Goal: Transaction & Acquisition: Purchase product/service

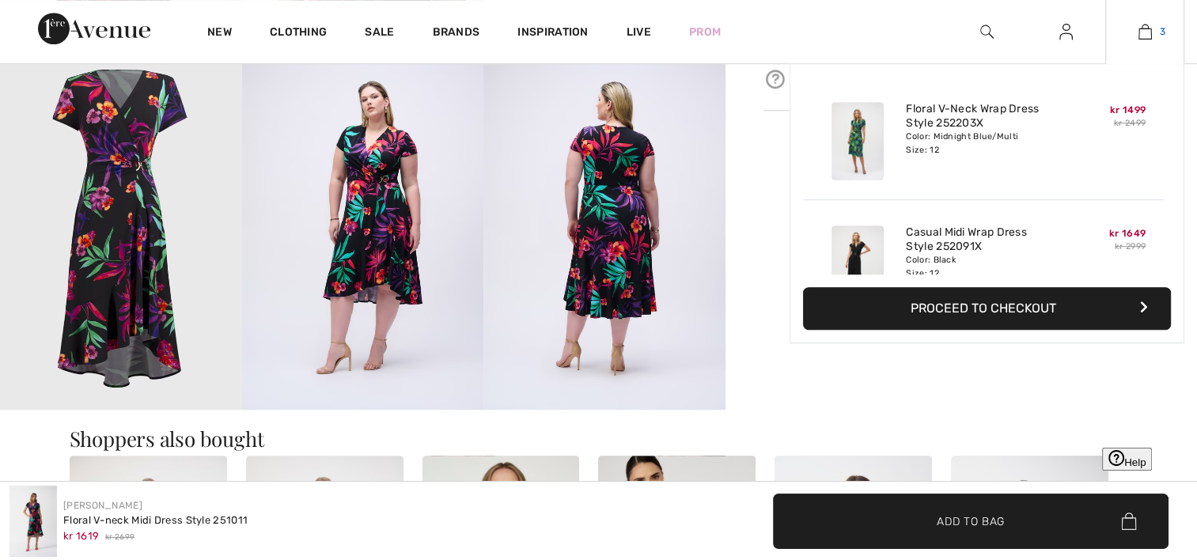
drag, startPoint x: 0, startPoint y: 0, endPoint x: 1153, endPoint y: 32, distance: 1153.6
click at [1153, 32] on link "3" at bounding box center [1145, 31] width 78 height 19
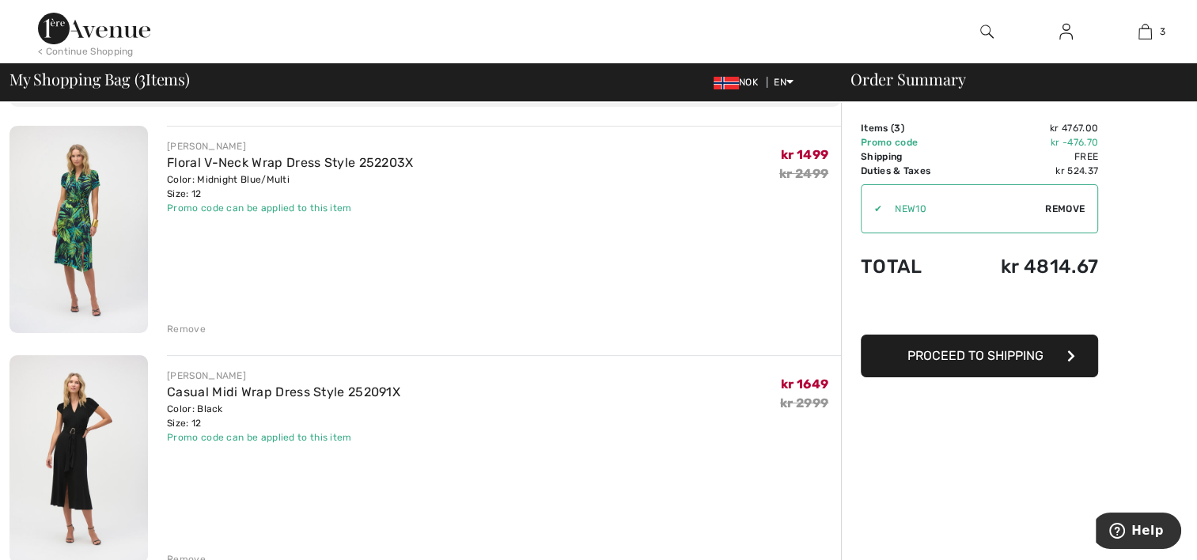
scroll to position [237, 0]
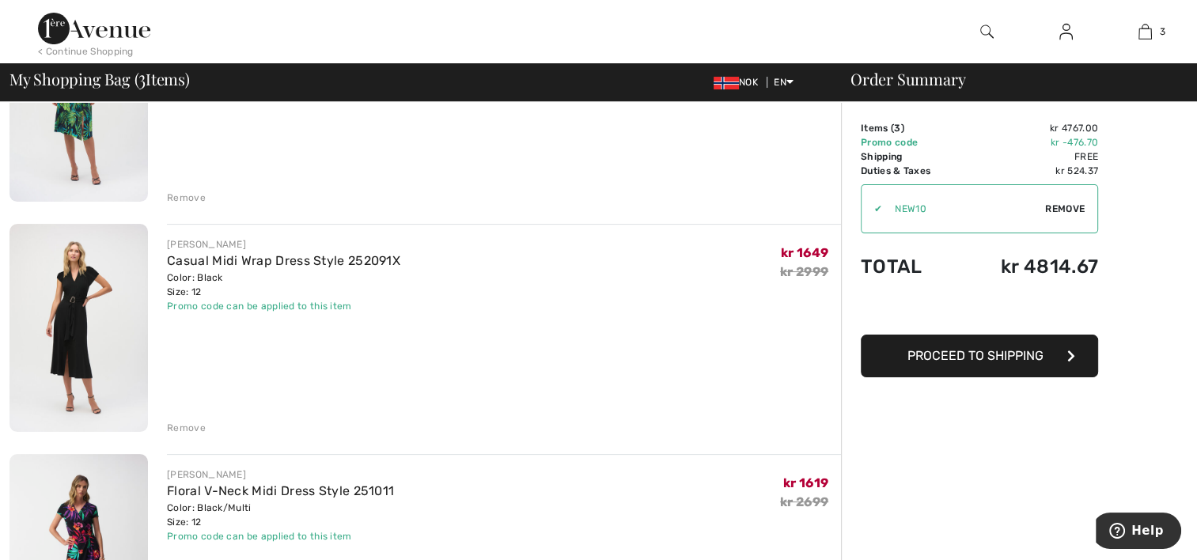
click at [102, 342] on img at bounding box center [78, 328] width 138 height 208
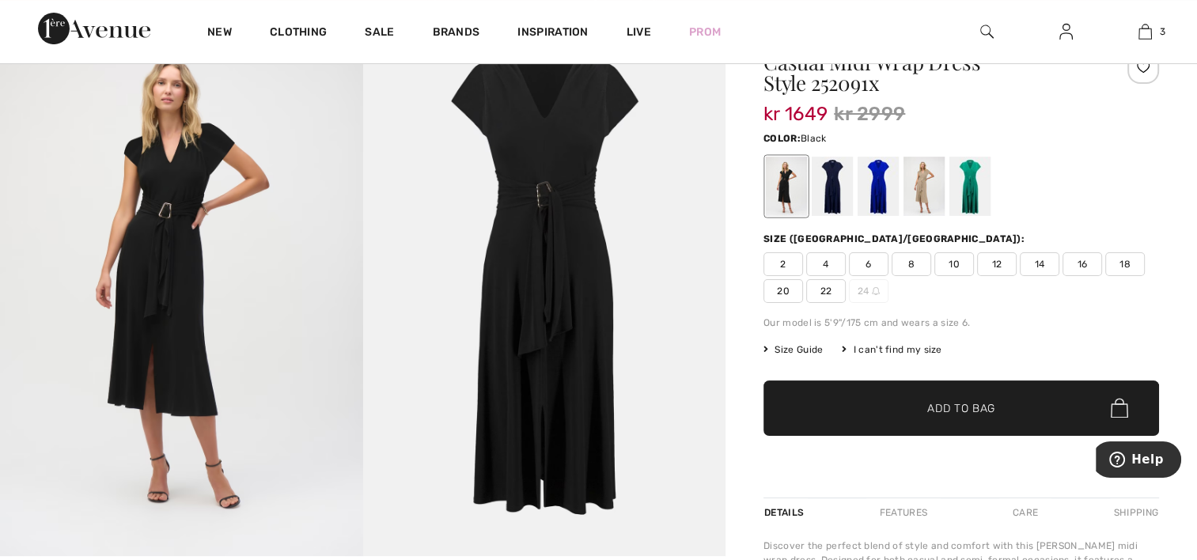
scroll to position [158, 0]
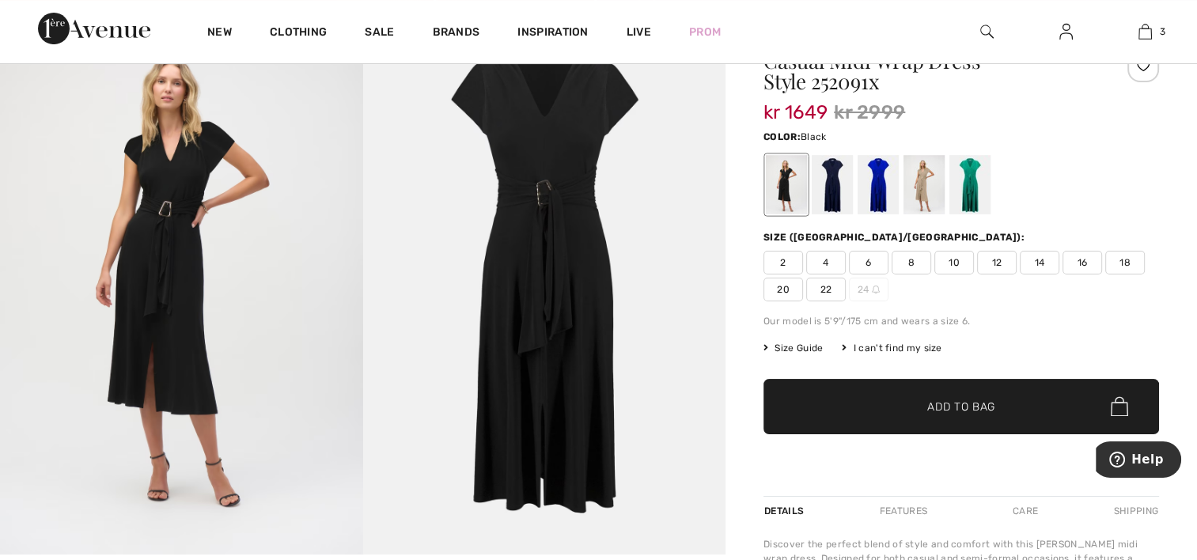
click at [177, 289] on img at bounding box center [181, 283] width 363 height 544
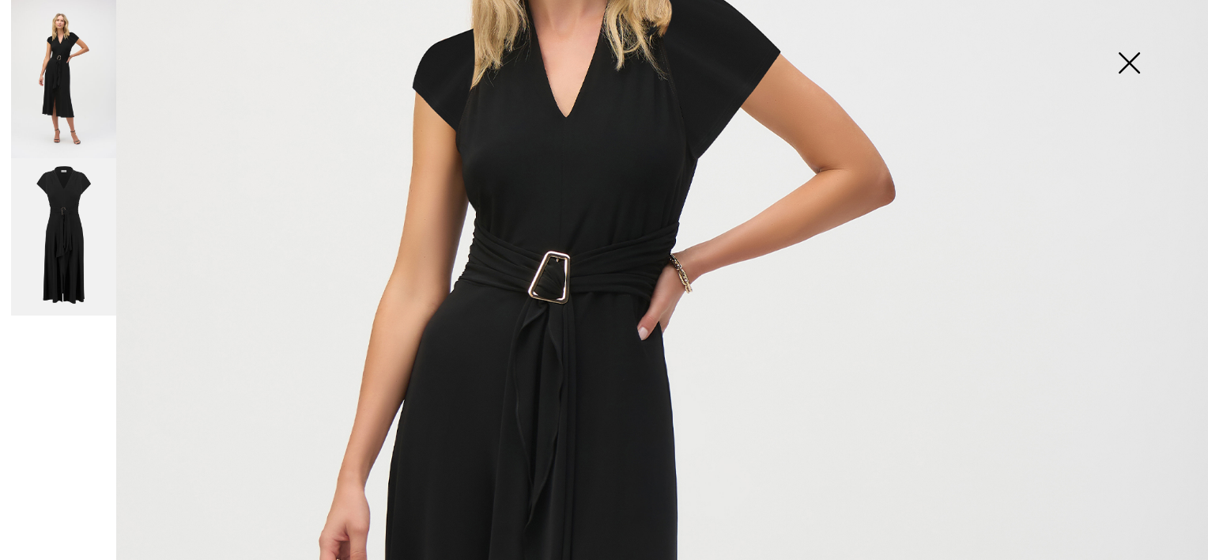
scroll to position [395, 0]
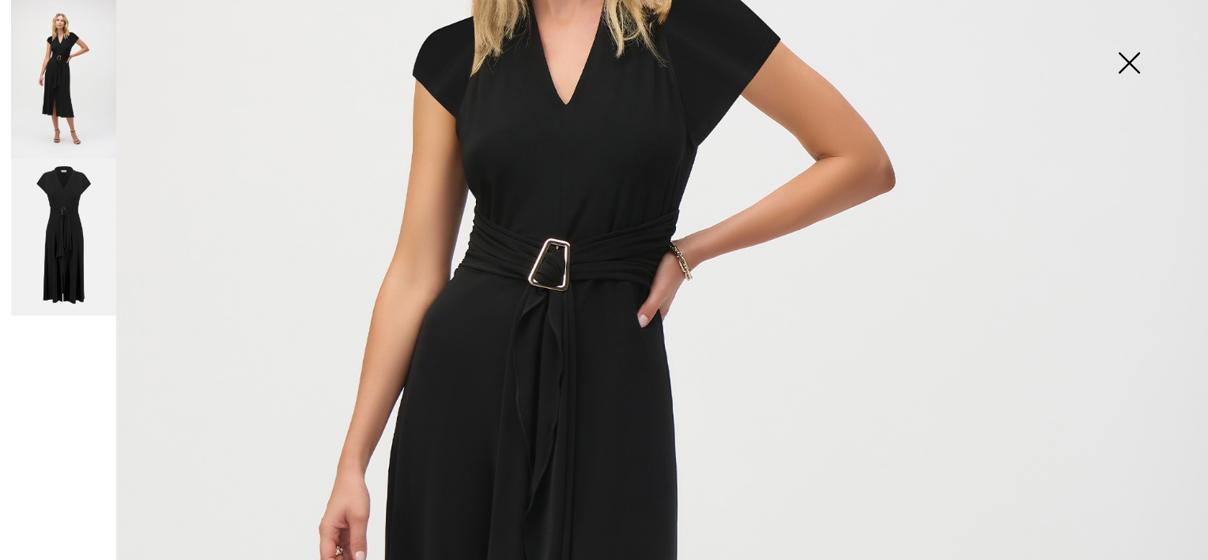
click at [55, 247] on img at bounding box center [63, 237] width 105 height 158
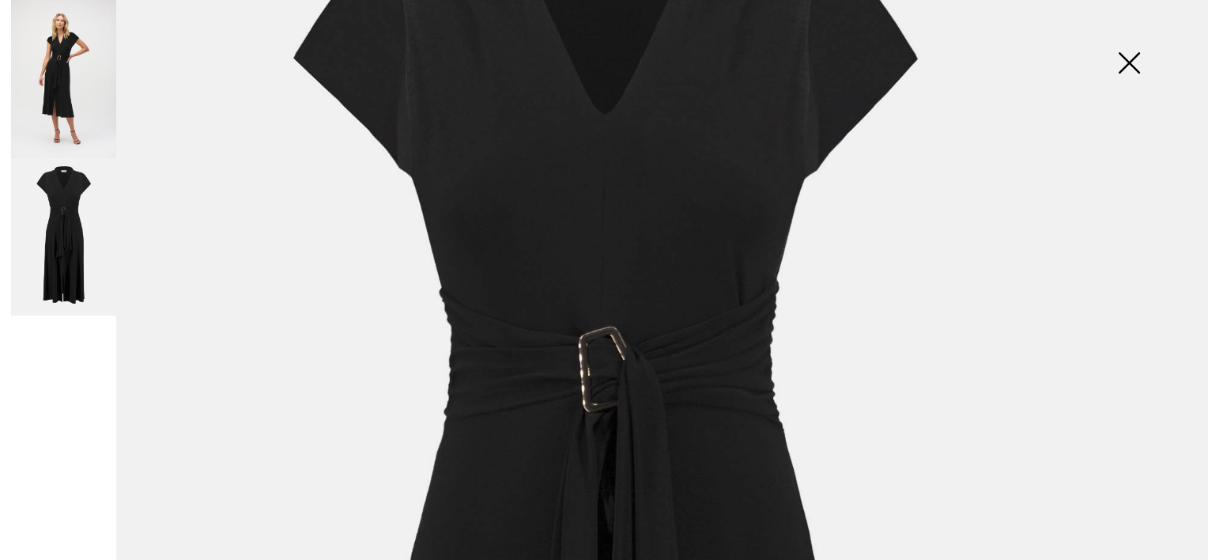
scroll to position [158, 0]
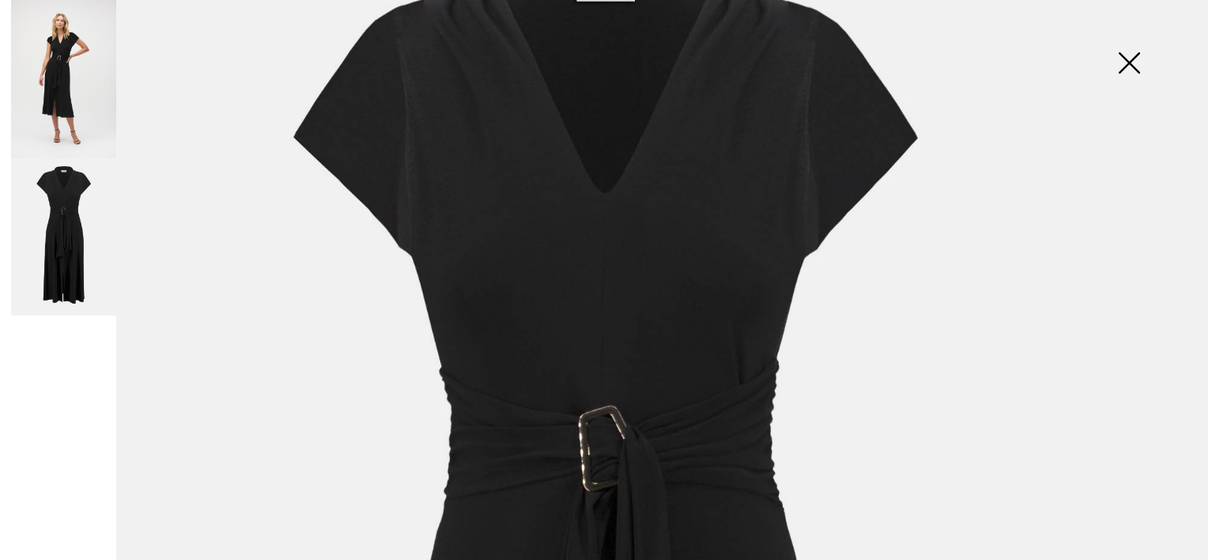
click at [1134, 70] on img at bounding box center [1129, 64] width 79 height 81
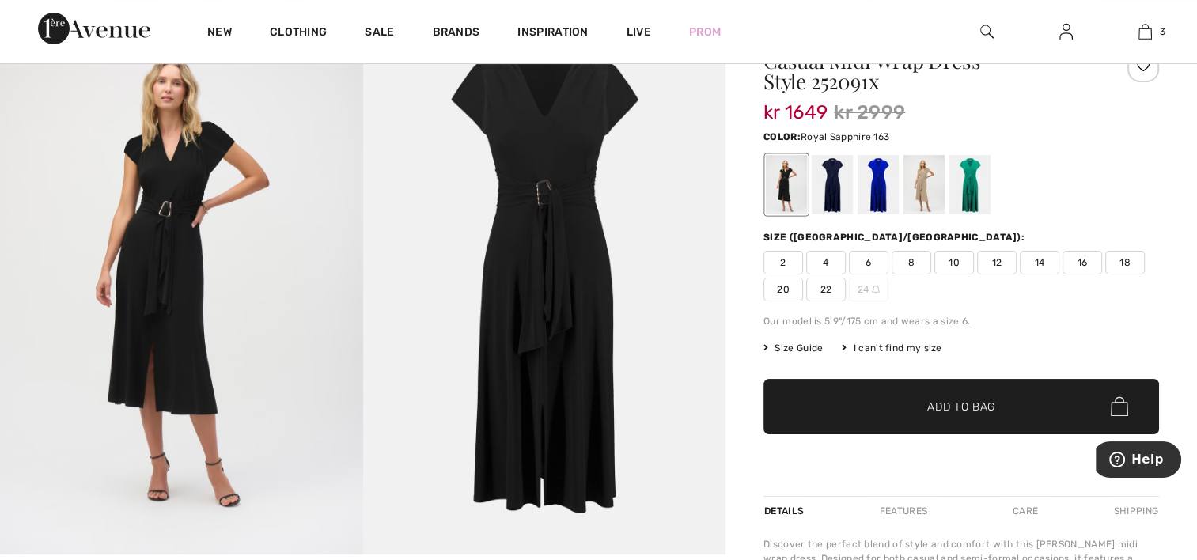
click at [864, 193] on div at bounding box center [877, 184] width 41 height 59
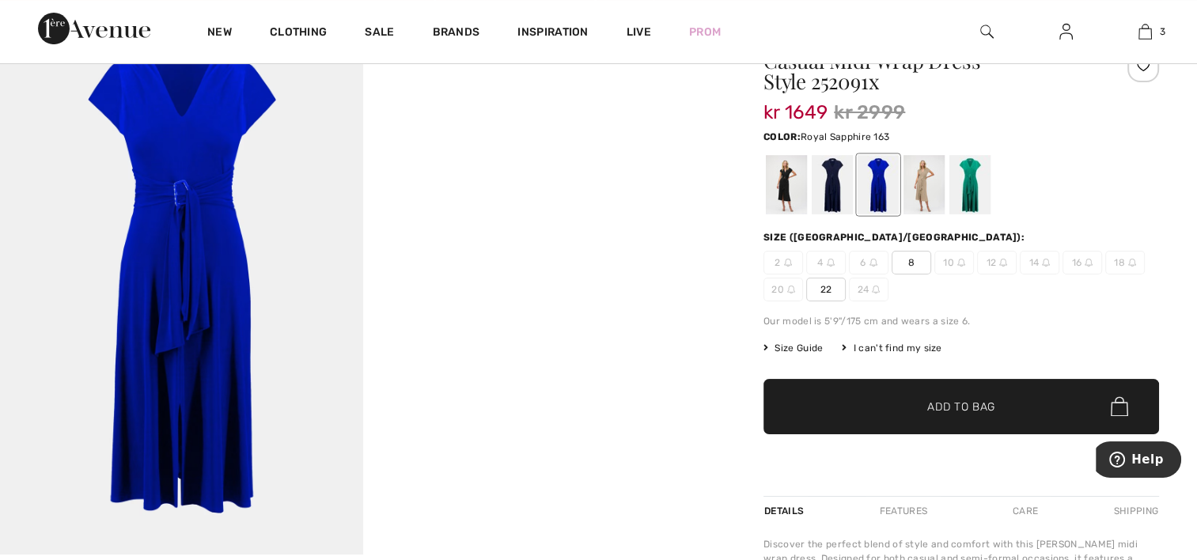
click at [185, 262] on img at bounding box center [181, 283] width 363 height 544
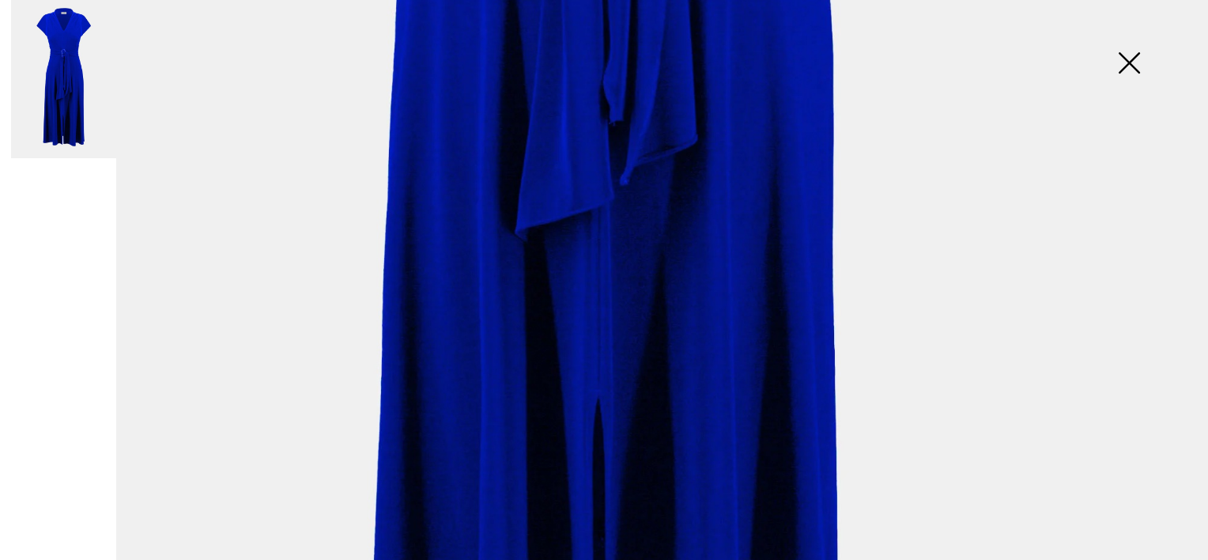
scroll to position [918, 0]
click at [1136, 71] on img at bounding box center [1129, 64] width 79 height 81
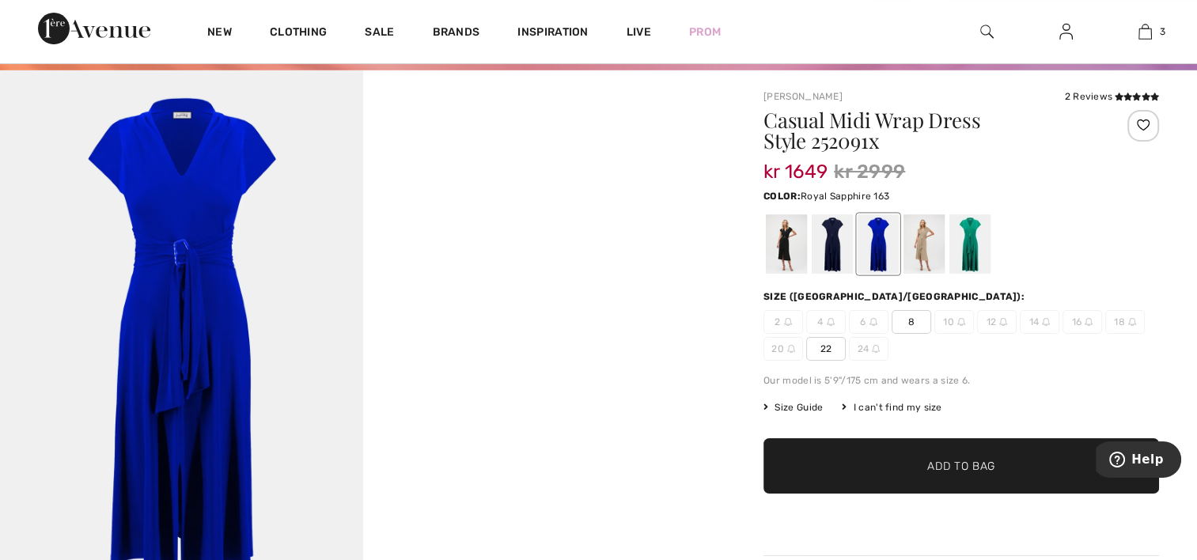
scroll to position [0, 0]
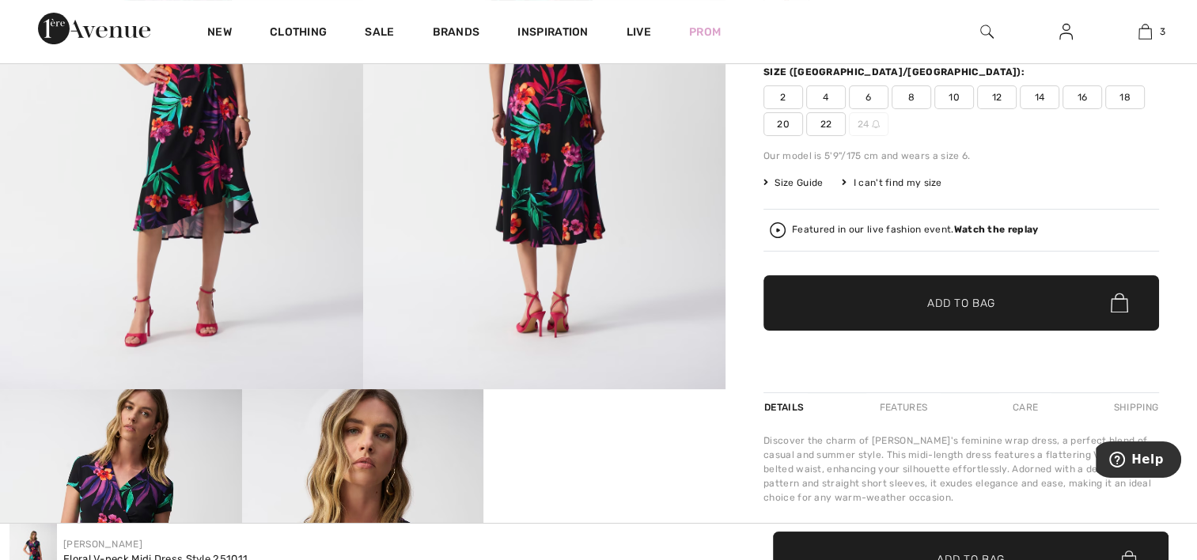
scroll to position [316, 0]
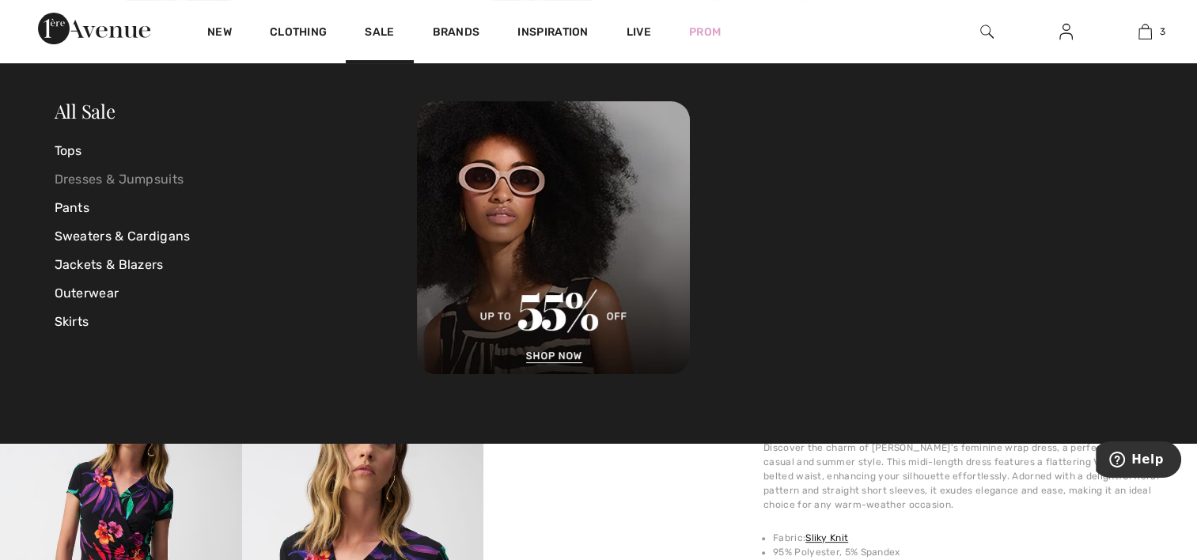
click at [111, 170] on link "Dresses & Jumpsuits" at bounding box center [236, 179] width 363 height 28
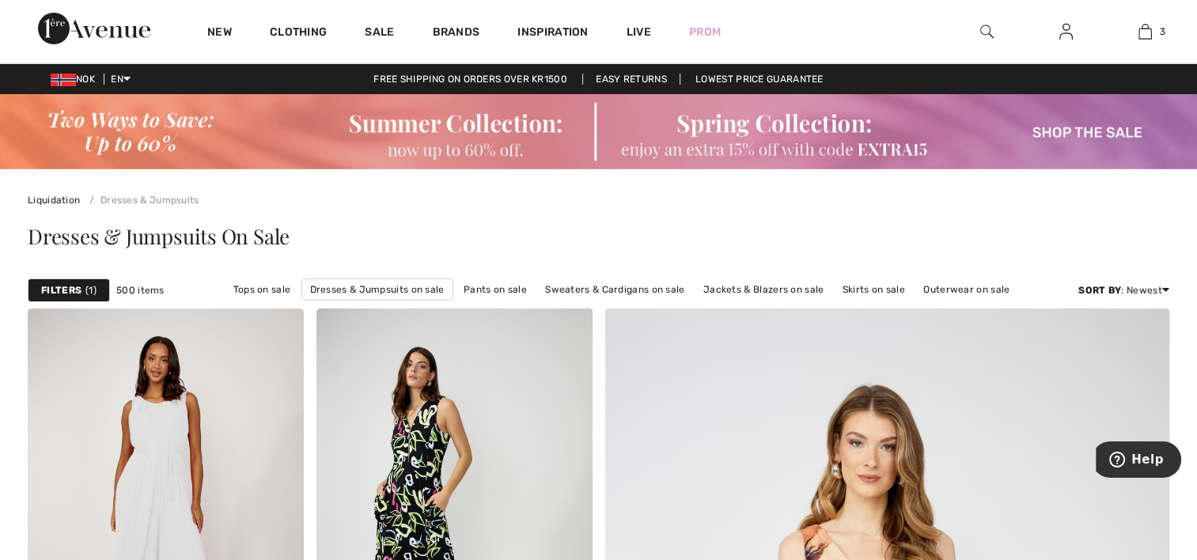
click at [60, 288] on strong "Filters" at bounding box center [61, 290] width 40 height 14
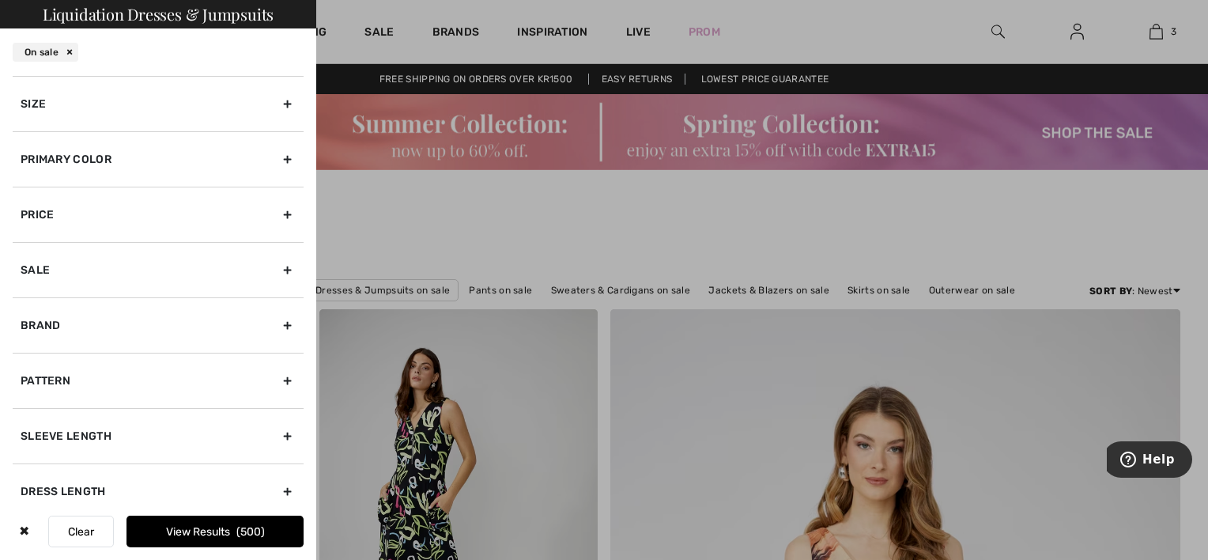
click at [44, 106] on div "Size" at bounding box center [158, 103] width 291 height 55
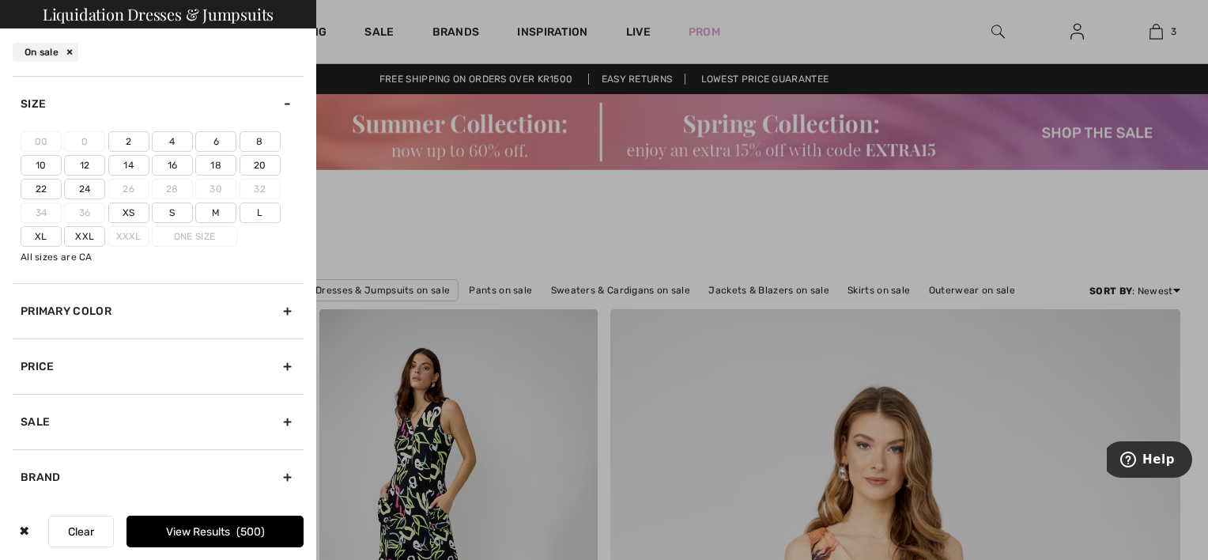
click at [85, 161] on label "12" at bounding box center [84, 165] width 41 height 21
click at [0, 0] on input"] "12" at bounding box center [0, 0] width 0 height 0
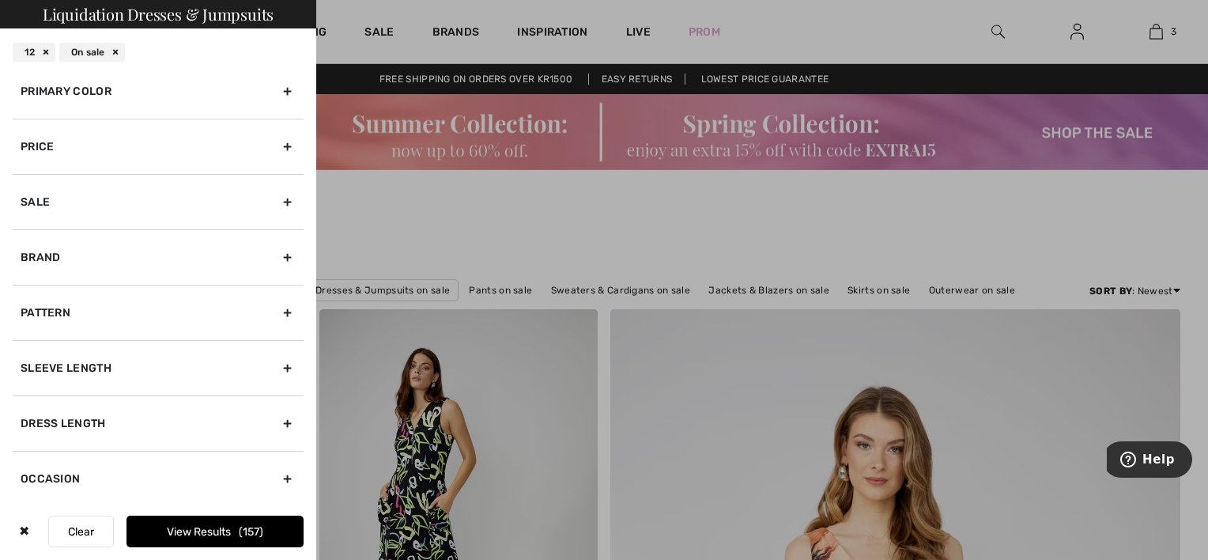
click at [147, 247] on div "Brand" at bounding box center [158, 256] width 291 height 55
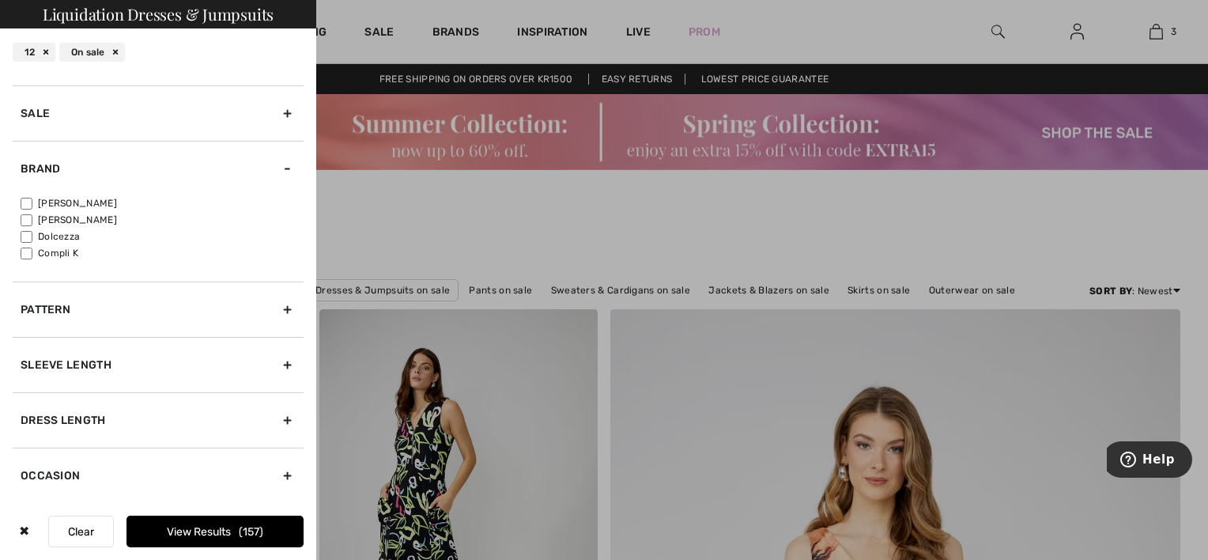
scroll to position [70, 0]
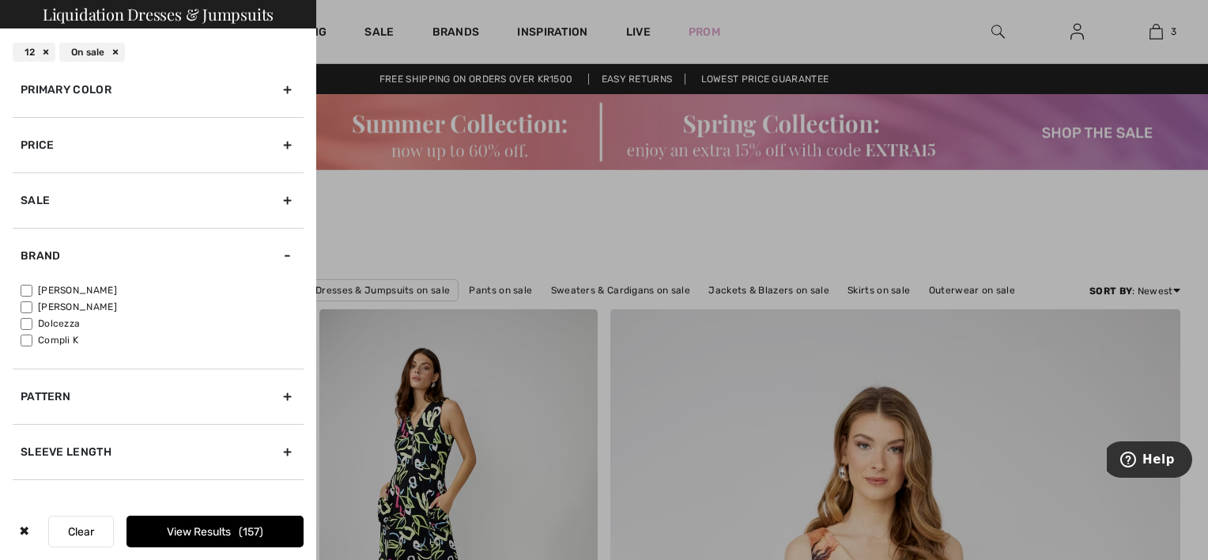
click at [21, 304] on input"] "[PERSON_NAME]" at bounding box center [27, 307] width 12 height 12
checkbox input"] "true"
click at [187, 534] on button "View Results 13" at bounding box center [215, 532] width 177 height 32
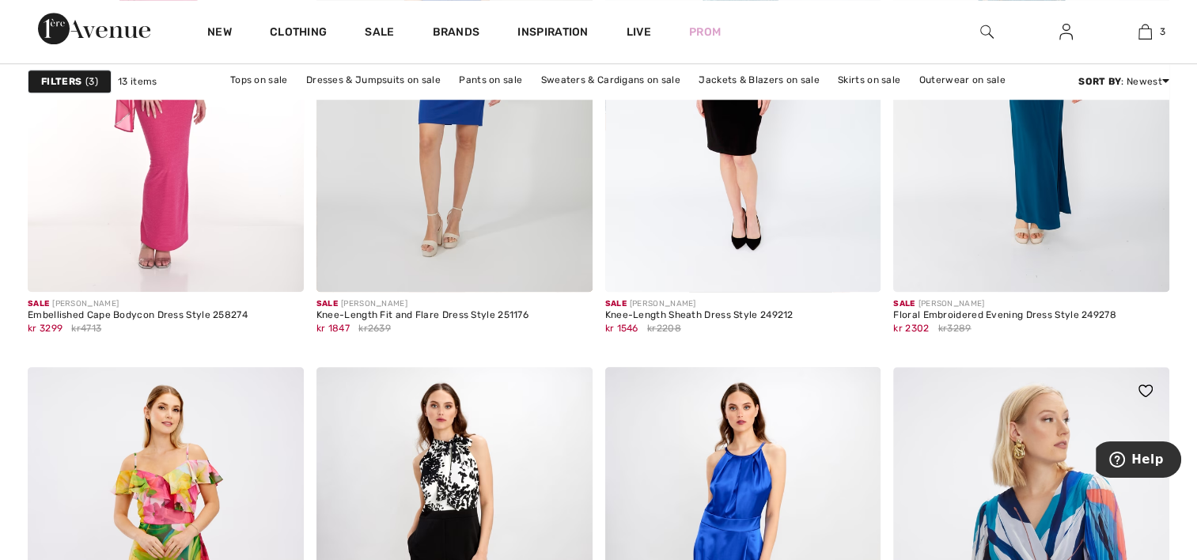
scroll to position [1107, 0]
